Goal: Connect with others: Establish contact or relationships with other users

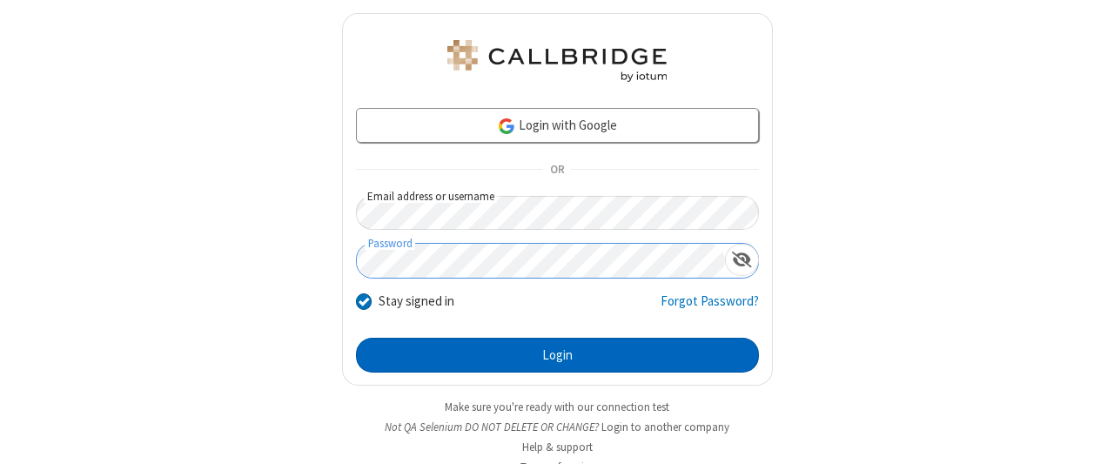
click at [550, 353] on button "Login" at bounding box center [557, 355] width 403 height 35
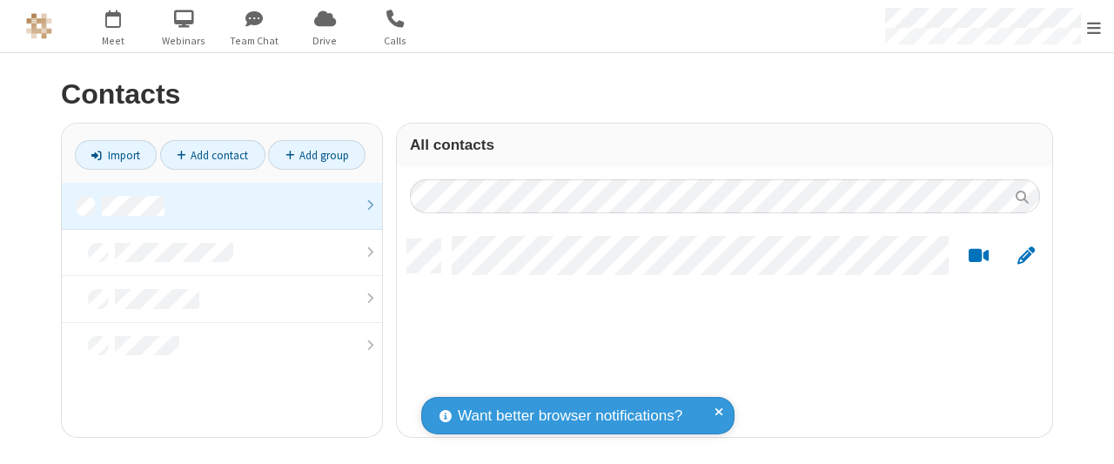
click at [221, 205] on link at bounding box center [222, 206] width 320 height 47
click at [212, 154] on link "Add contact" at bounding box center [212, 155] width 105 height 30
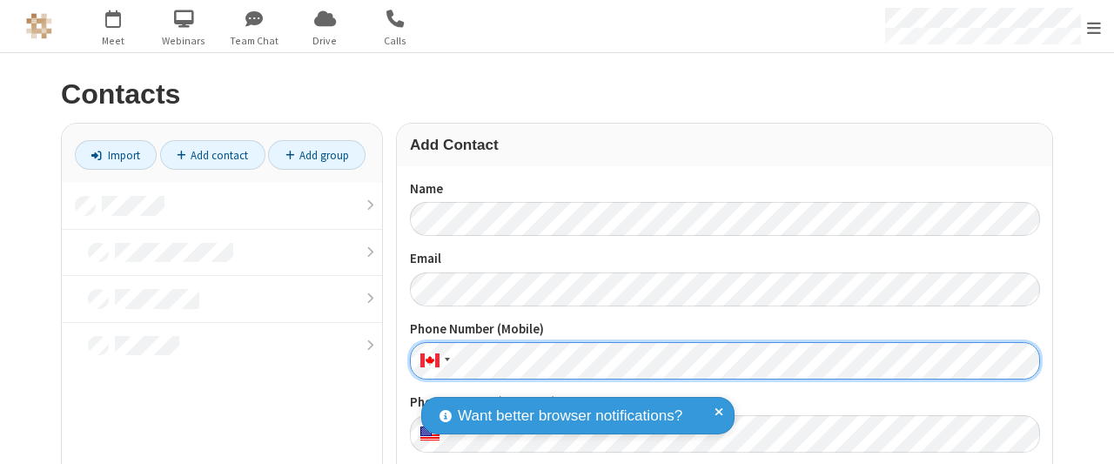
scroll to position [193, 0]
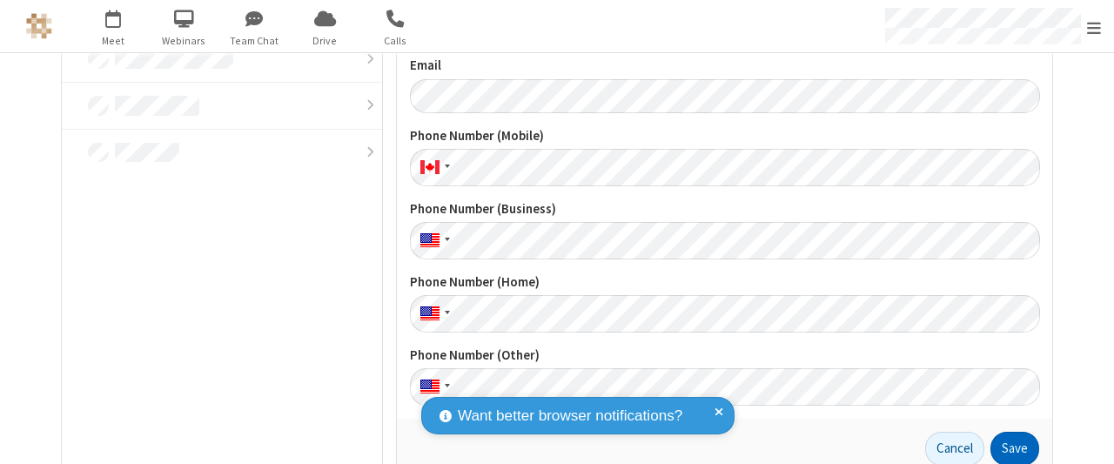
click at [1009, 447] on button "Save" at bounding box center [1015, 449] width 49 height 35
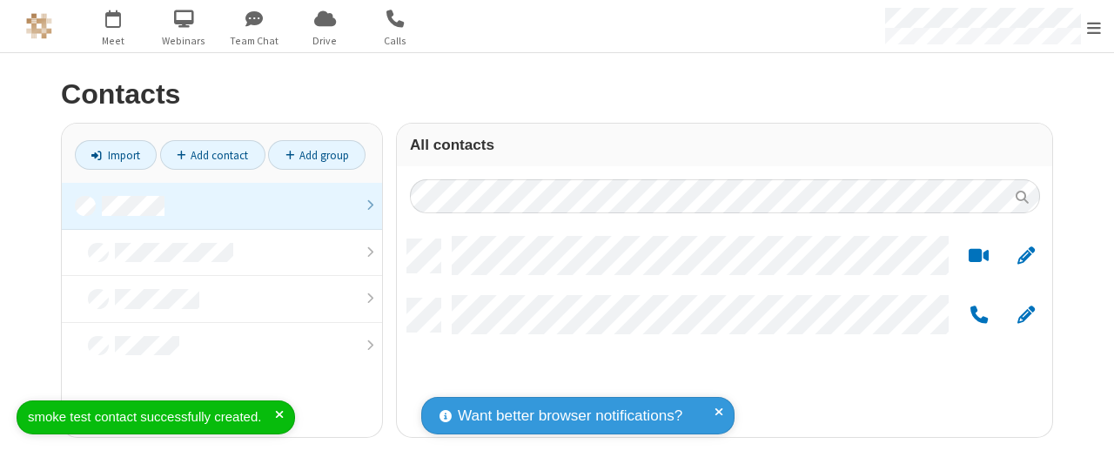
scroll to position [198, 643]
click at [212, 154] on link "Add contact" at bounding box center [212, 155] width 105 height 30
